Goal: Task Accomplishment & Management: Manage account settings

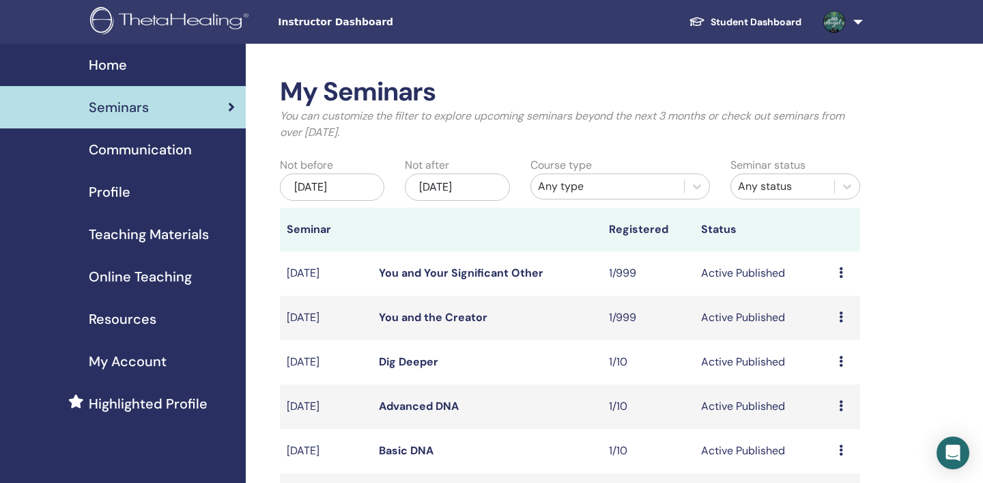
scroll to position [175, 0]
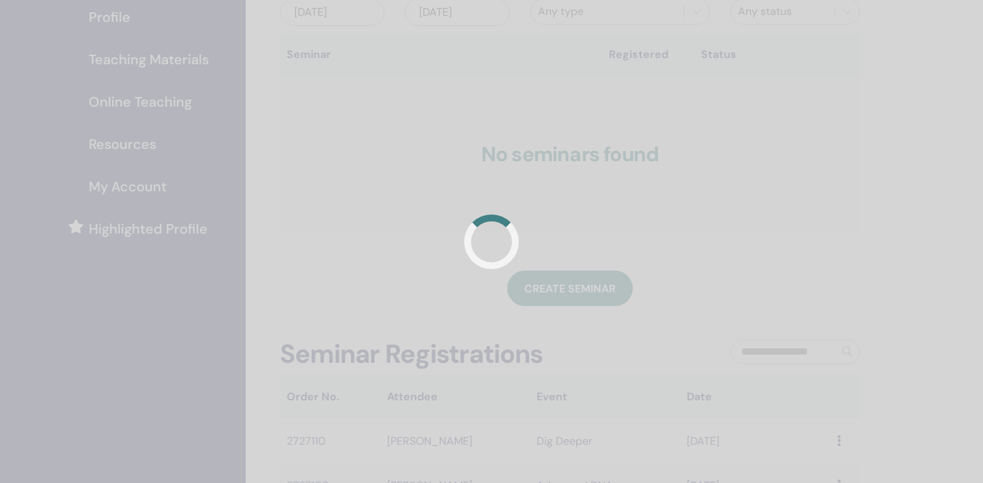
scroll to position [175, 0]
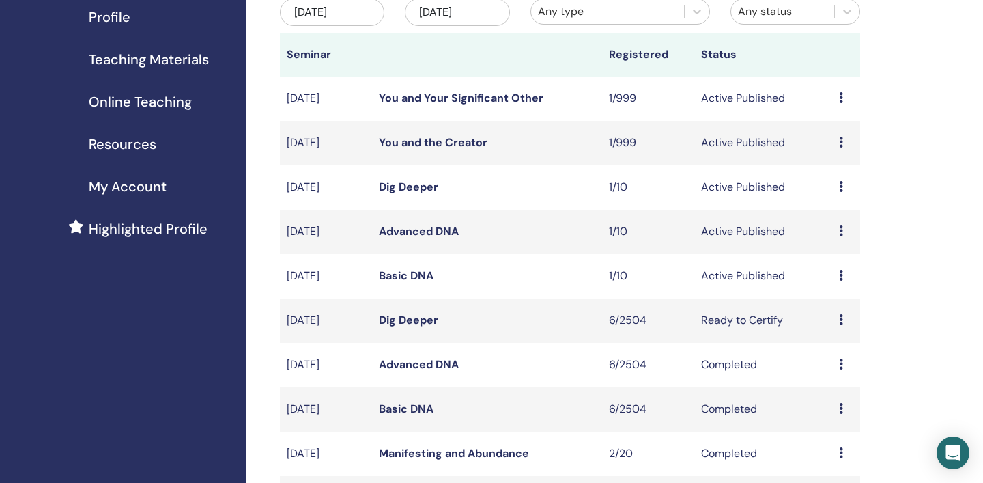
click at [843, 186] on icon at bounding box center [841, 186] width 4 height 11
click at [844, 239] on link "Attendees" at bounding box center [837, 239] width 52 height 14
